Goal: Transaction & Acquisition: Purchase product/service

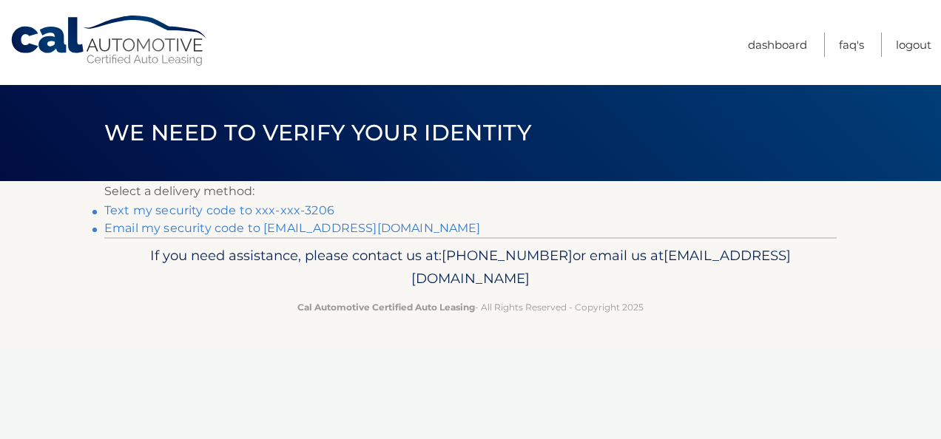
click at [281, 204] on link "Text my security code to xxx-xxx-3206" at bounding box center [219, 210] width 230 height 14
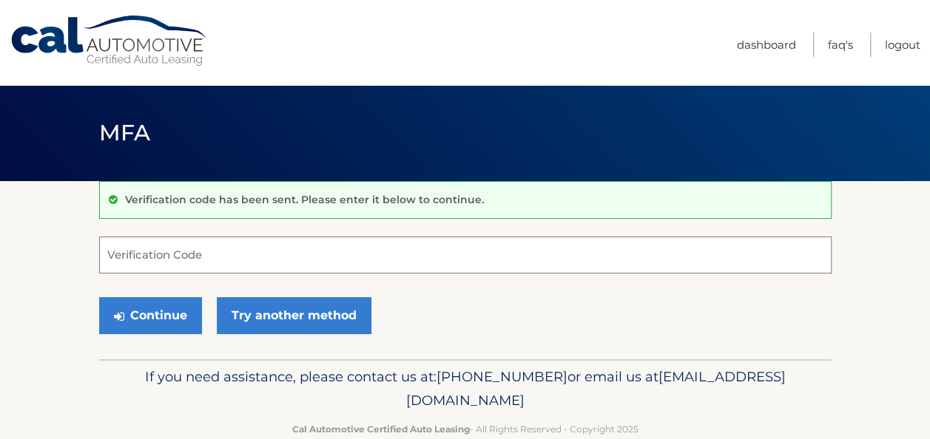
click at [215, 255] on input "Verification Code" at bounding box center [465, 255] width 732 height 37
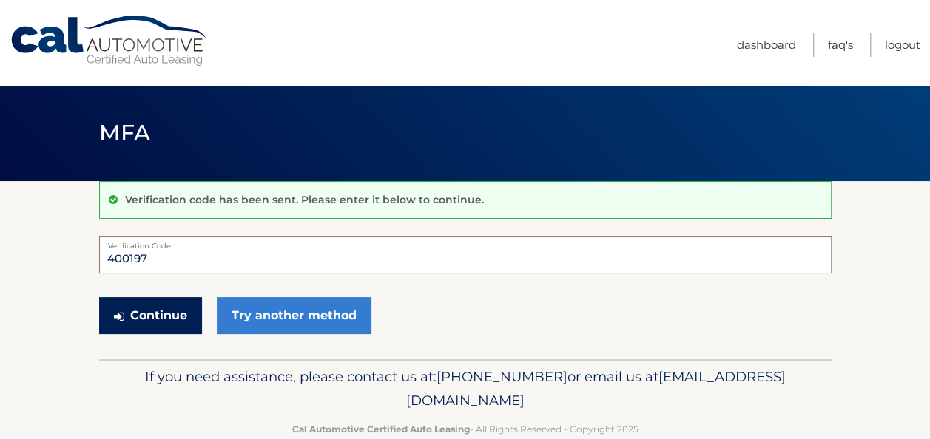
type input "400197"
click at [135, 311] on button "Continue" at bounding box center [150, 315] width 103 height 37
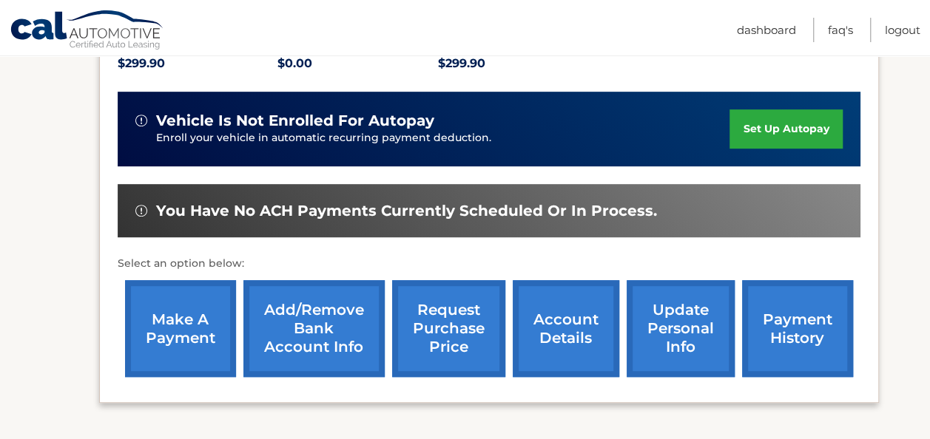
scroll to position [370, 0]
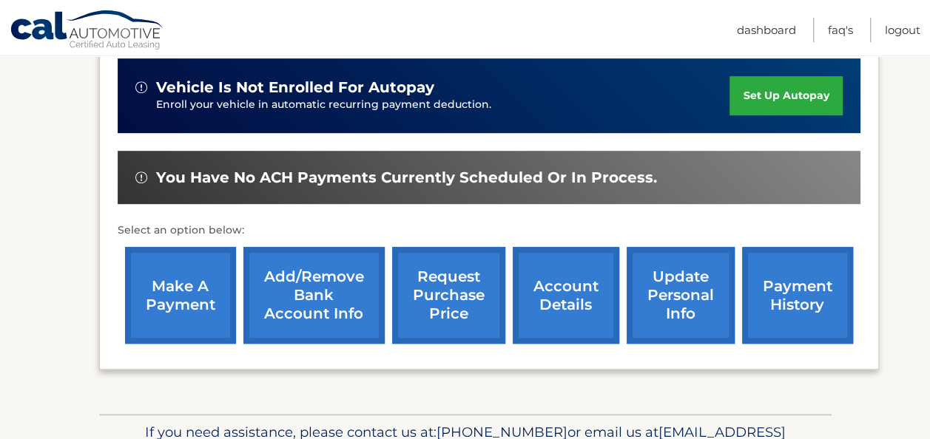
click at [178, 300] on link "make a payment" at bounding box center [180, 295] width 111 height 97
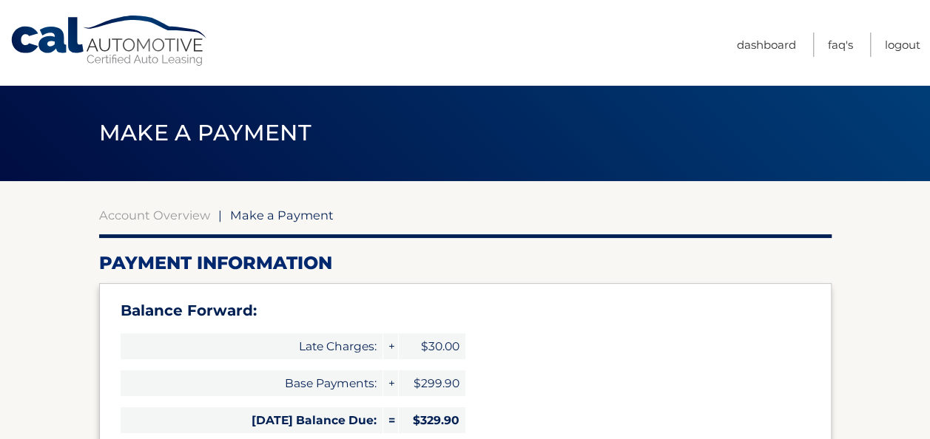
select select "MjRiMmIzYmYtODllMC00MjgwLThkYzEtMGFlODI3YzY5Y2Yz"
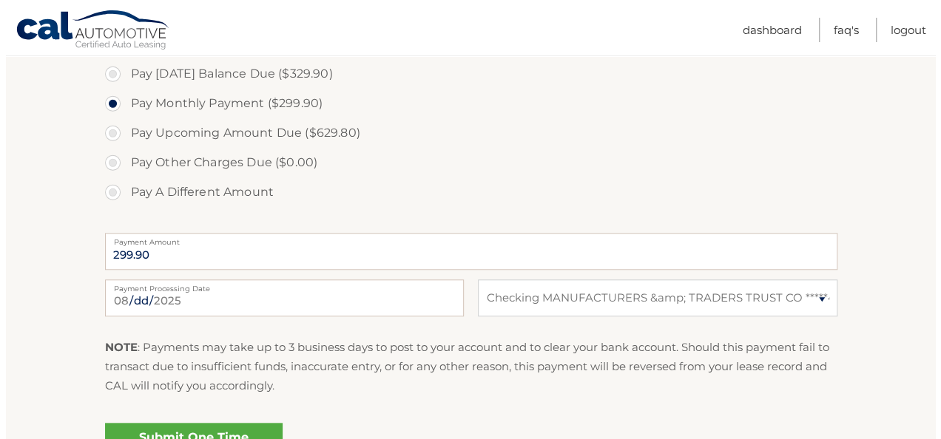
scroll to position [592, 0]
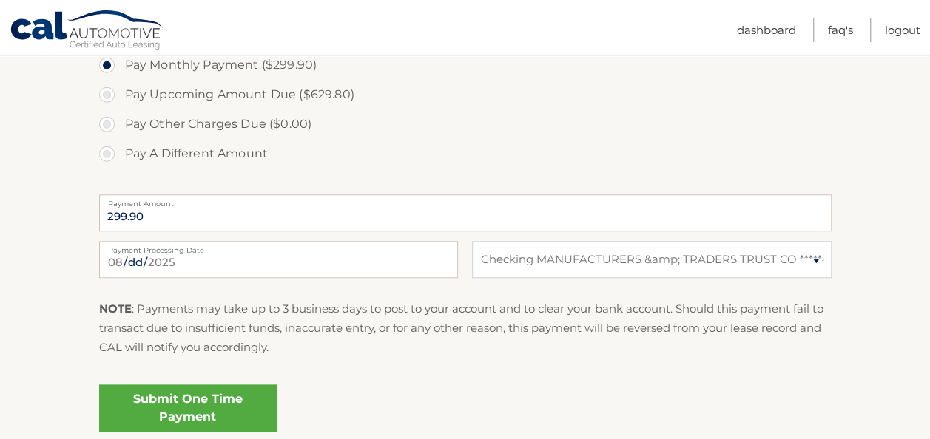
click at [240, 411] on link "Submit One Time Payment" at bounding box center [187, 408] width 177 height 47
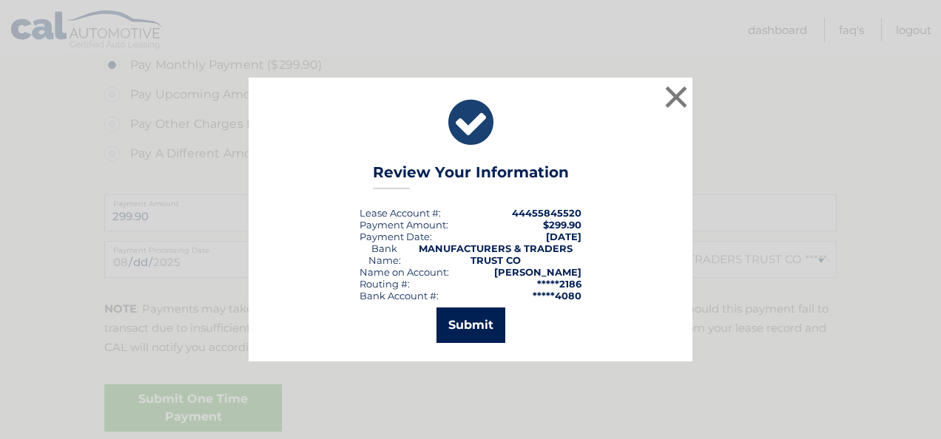
click at [471, 325] on button "Submit" at bounding box center [470, 325] width 69 height 35
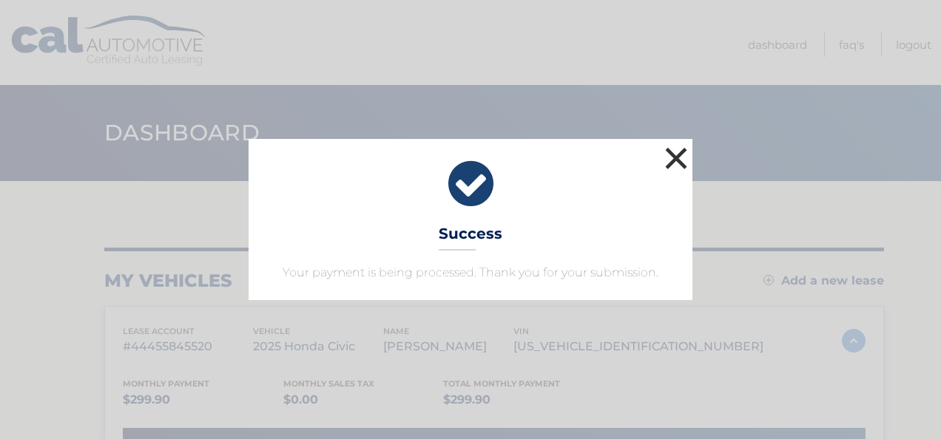
click at [679, 160] on button "×" at bounding box center [676, 158] width 30 height 30
